Goal: Information Seeking & Learning: Learn about a topic

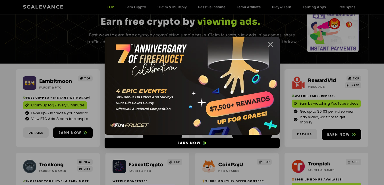
click at [273, 44] on icon "Close" at bounding box center [270, 44] width 7 height 7
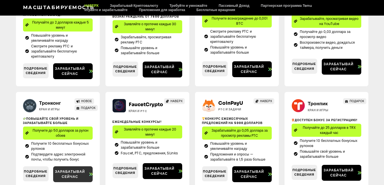
scroll to position [190, 0]
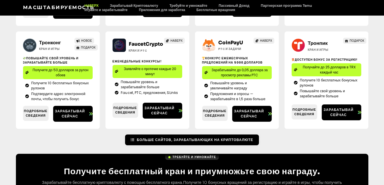
click at [135, 142] on icon at bounding box center [133, 140] width 4 height 3
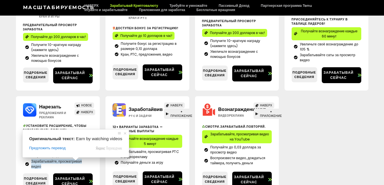
scroll to position [271, 0]
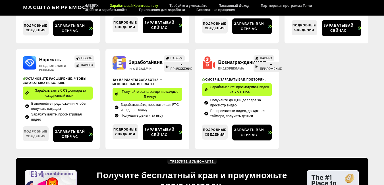
click at [36, 139] on link "Подробные сведения" at bounding box center [36, 134] width 26 height 15
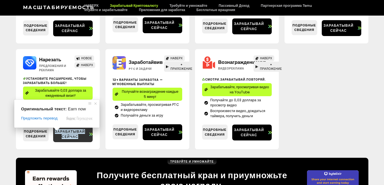
click at [71, 133] on ya-tr-span "Зарабатывай сейчас" at bounding box center [70, 134] width 30 height 10
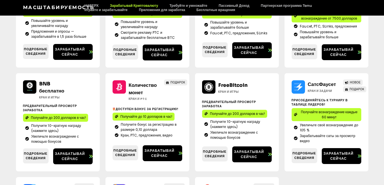
scroll to position [129, 0]
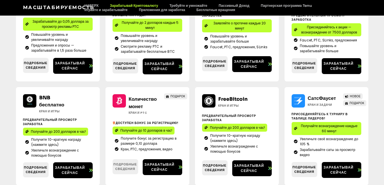
click at [130, 174] on link "Подробные сведения" at bounding box center [126, 167] width 26 height 15
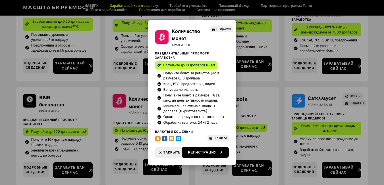
click at [148, 169] on div "Количество монет Кран и PTC ПОДАРОК Предварительный Просмотр Заработка Получайт…" at bounding box center [192, 92] width 384 height 185
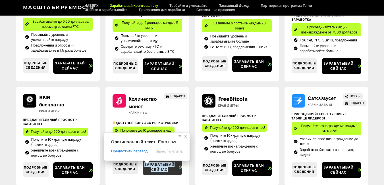
click at [145, 171] on span "Зарабатывай сейчас" at bounding box center [160, 167] width 34 height 10
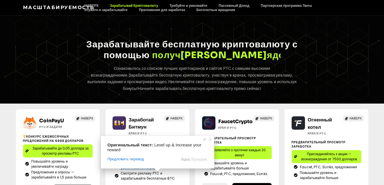
scroll to position [0, 0]
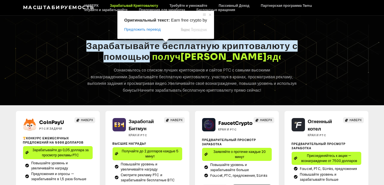
click at [235, 25] on div "Earn crypto Зарабатывайте бесплатную криптовалюту с помощью п р о с м а т р и в…" at bounding box center [192, 61] width 384 height 90
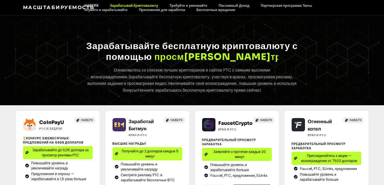
click at [96, 4] on ya-tr-span "НАВЕРХ" at bounding box center [91, 5] width 14 height 4
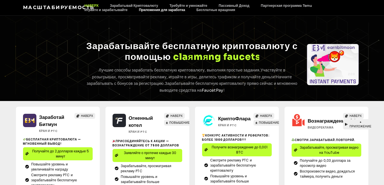
click at [144, 11] on ya-tr-span "Приложения для заработка" at bounding box center [162, 10] width 46 height 4
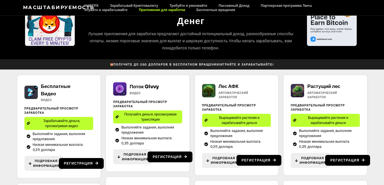
scroll to position [54, 0]
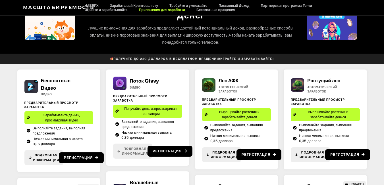
click at [134, 156] on span "Подробная информация" at bounding box center [135, 151] width 26 height 9
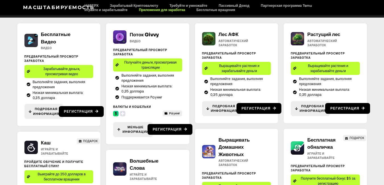
scroll to position [102, 0]
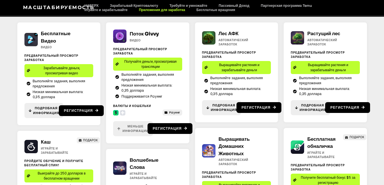
click at [119, 134] on span at bounding box center [118, 128] width 3 height 9
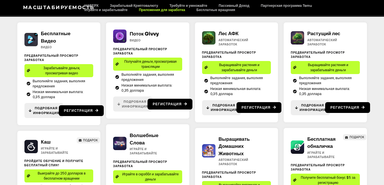
click at [121, 103] on span "Подробная информация" at bounding box center [132, 104] width 31 height 9
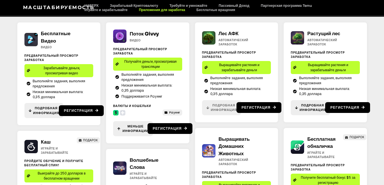
click at [206, 113] on link "Подробная информация" at bounding box center [221, 107] width 39 height 15
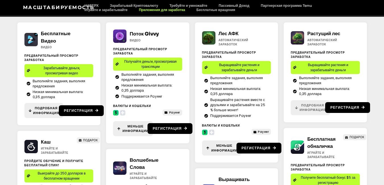
click at [295, 114] on link "Подробная информация" at bounding box center [310, 107] width 39 height 15
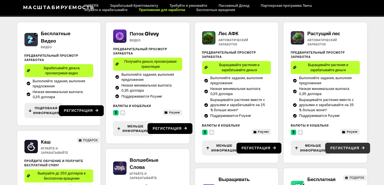
click at [327, 154] on link "Регистрация" at bounding box center [347, 148] width 45 height 11
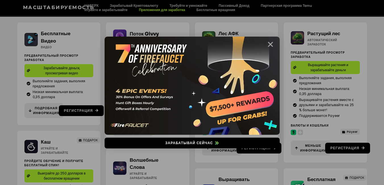
click at [272, 42] on icon "Закрыть" at bounding box center [270, 44] width 7 height 7
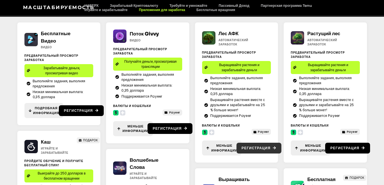
click at [242, 152] on link "Регистрация" at bounding box center [259, 148] width 45 height 11
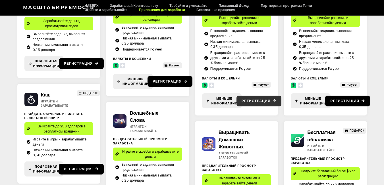
scroll to position [149, 0]
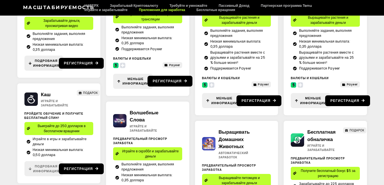
click at [47, 174] on span "Подробная информация" at bounding box center [46, 168] width 26 height 9
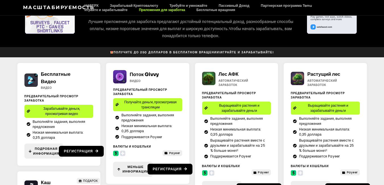
scroll to position [54, 0]
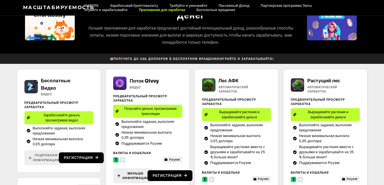
click at [39, 162] on ya-tr-span "Подробная информация" at bounding box center [46, 157] width 26 height 9
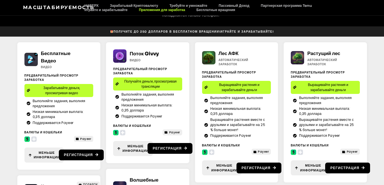
scroll to position [102, 0]
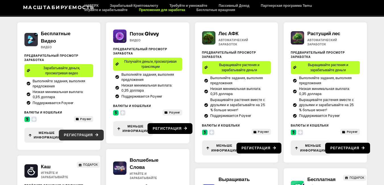
click at [63, 139] on link "Регистрация" at bounding box center [81, 135] width 45 height 11
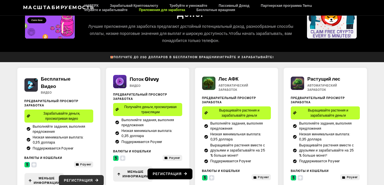
scroll to position [7, 0]
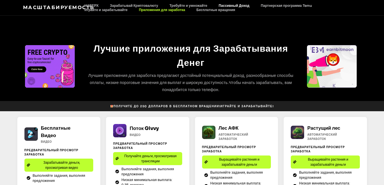
click at [244, 5] on ya-tr-span "Пассивный Доход" at bounding box center [234, 5] width 31 height 4
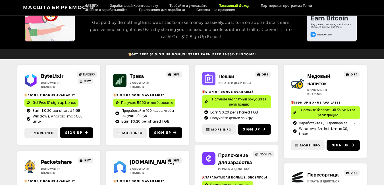
scroll to position [58, 0]
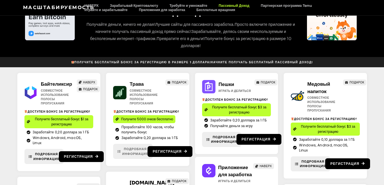
click at [126, 157] on link "Подробная информация" at bounding box center [133, 151] width 40 height 15
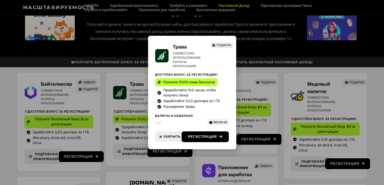
click at [112, 170] on div "Трава Совместное использование полосы пропускания ПОДАРОК Доступен бонус за рег…" at bounding box center [192, 92] width 384 height 185
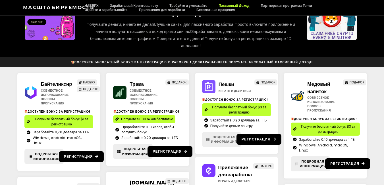
click at [207, 145] on link "Подробная информация" at bounding box center [222, 139] width 40 height 15
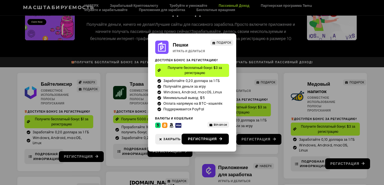
click at [198, 157] on div "Пешки Играть и делиться ПОДАРОК Доступен бонус за регистрацию! Получите бесплат…" at bounding box center [192, 92] width 384 height 185
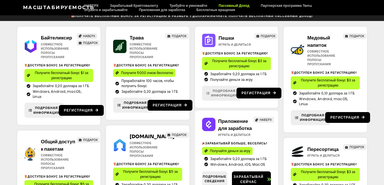
scroll to position [105, 0]
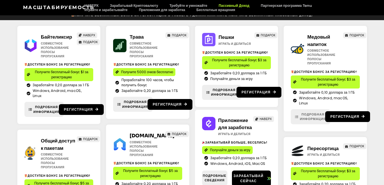
click at [298, 117] on link "Подробная информация" at bounding box center [311, 117] width 40 height 15
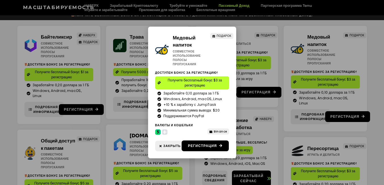
click at [298, 117] on div "Медовый напиток Совместное использование полосы пропускания ПОДАРОК Доступен бо…" at bounding box center [192, 92] width 384 height 185
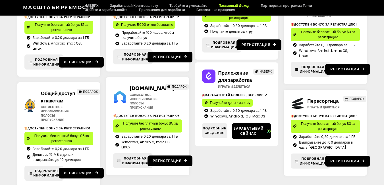
scroll to position [200, 0]
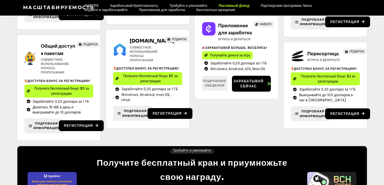
click at [209, 91] on link "Подробные сведения" at bounding box center [214, 83] width 25 height 15
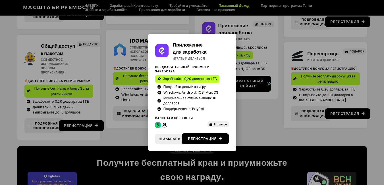
click at [240, 134] on div "Приложение для заработка Играть и делиться Предварительный просмотр заработка З…" at bounding box center [192, 92] width 384 height 185
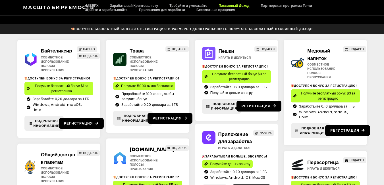
scroll to position [58, 0]
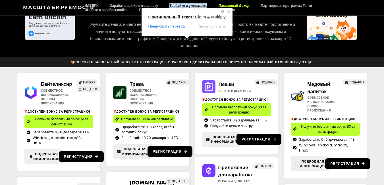
click at [186, 7] on ya-tr-span "Требуйте и умножайте" at bounding box center [189, 5] width 38 height 4
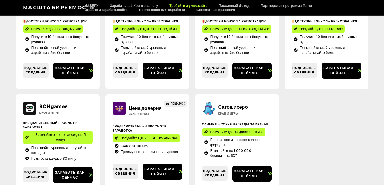
scroll to position [427, 0]
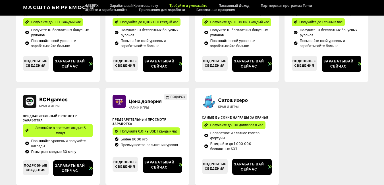
click at [111, 171] on div "Цена доверия Кран и игры ПОДАРОК Предварительный Просмотр Заработка Получайте 0…" at bounding box center [148, 137] width 84 height 98
click at [117, 170] on ya-tr-span "Подробные сведения" at bounding box center [126, 164] width 24 height 9
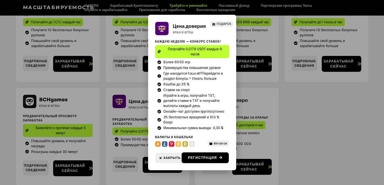
click at [32, 172] on div "Цена доверия Кран и игры ПОДАРОК Каждую неделю — конкурс ставок! Получайте 0,01…" at bounding box center [192, 92] width 384 height 185
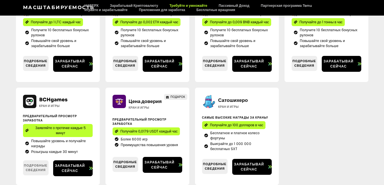
click at [32, 172] on ya-tr-span "Подробные сведения" at bounding box center [36, 168] width 24 height 9
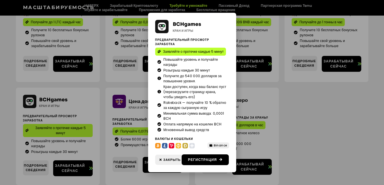
click at [32, 171] on div "BCHgames Кран и игры Предварительный Просмотр Заработка Заявляйте о протечке ка…" at bounding box center [192, 92] width 384 height 185
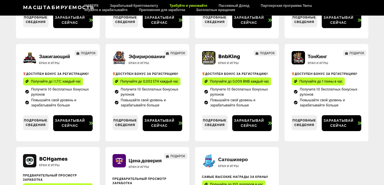
scroll to position [332, 0]
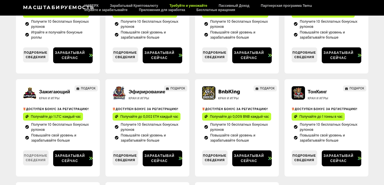
click at [34, 160] on ya-tr-span "Подробные сведения" at bounding box center [36, 158] width 24 height 9
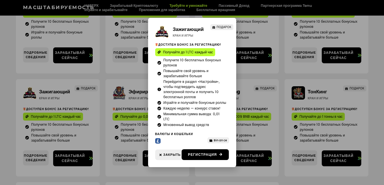
click at [35, 159] on div "Зажигающий Кран и игры ПОДАРОК Доступен бонус за регистрацию! Получайте до 1 LT…" at bounding box center [192, 92] width 384 height 185
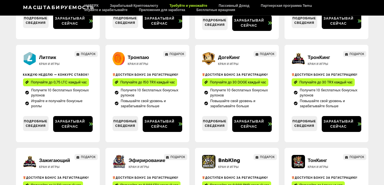
scroll to position [190, 0]
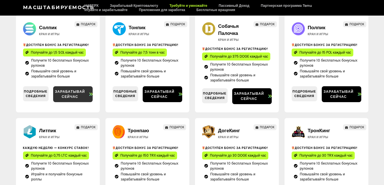
click at [65, 96] on ya-tr-span "Зарабатывай сейчас" at bounding box center [70, 94] width 30 height 10
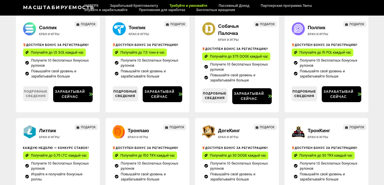
click at [27, 98] on ya-tr-span "Подробные сведения" at bounding box center [36, 93] width 24 height 9
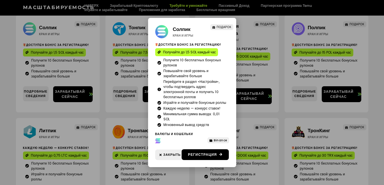
click at [97, 18] on div "Солпик Кран и игры ПОДАРОК Доступен бонус за регистрацию! Получайте до 1,5 SOL …" at bounding box center [192, 92] width 384 height 185
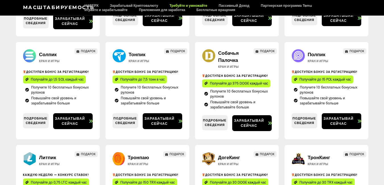
scroll to position [142, 0]
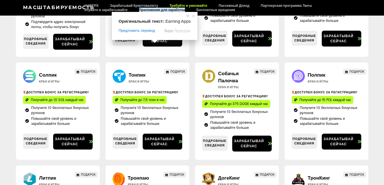
click at [154, 12] on ya-tr-span "Приложения для заработка" at bounding box center [162, 10] width 46 height 4
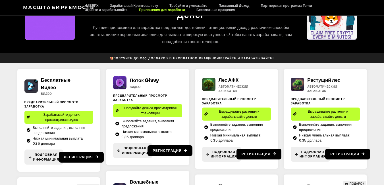
scroll to position [48, 0]
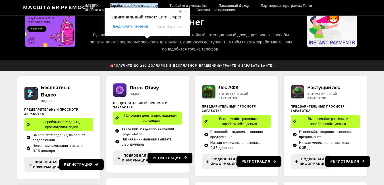
click at [147, 5] on ya-tr-span "Зарабатывай Криптовалюту" at bounding box center [134, 5] width 48 height 4
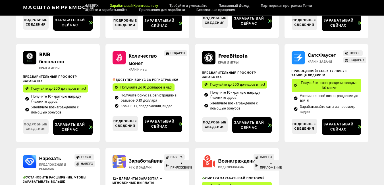
scroll to position [161, 0]
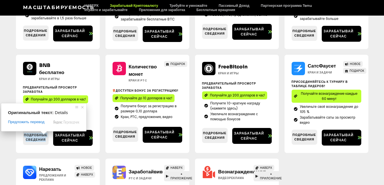
click at [28, 142] on span "Подробные сведения" at bounding box center [36, 137] width 26 height 9
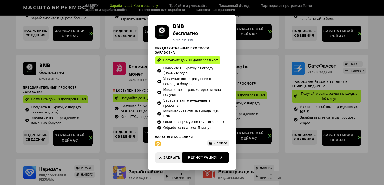
click at [28, 140] on div "BNB бесплатно Кран и игры Предварительный Просмотр Заработка Получайте до 200 д…" at bounding box center [192, 92] width 384 height 185
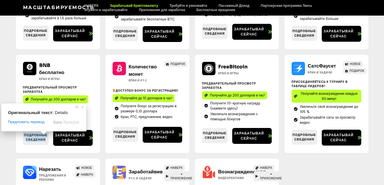
scroll to position [172, 0]
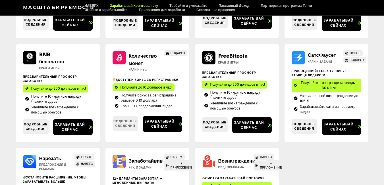
click at [115, 129] on span "Подробные сведения" at bounding box center [126, 123] width 26 height 9
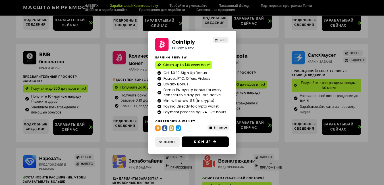
click at [115, 139] on div "Cointiply Faucet & PTC GIFT Earning Preview Claim up to $10 every hour! Get $0.…" at bounding box center [192, 92] width 384 height 185
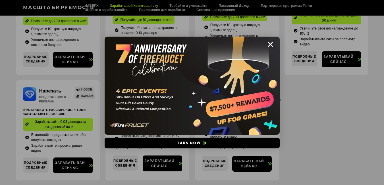
scroll to position [220, 0]
